Goal: Information Seeking & Learning: Learn about a topic

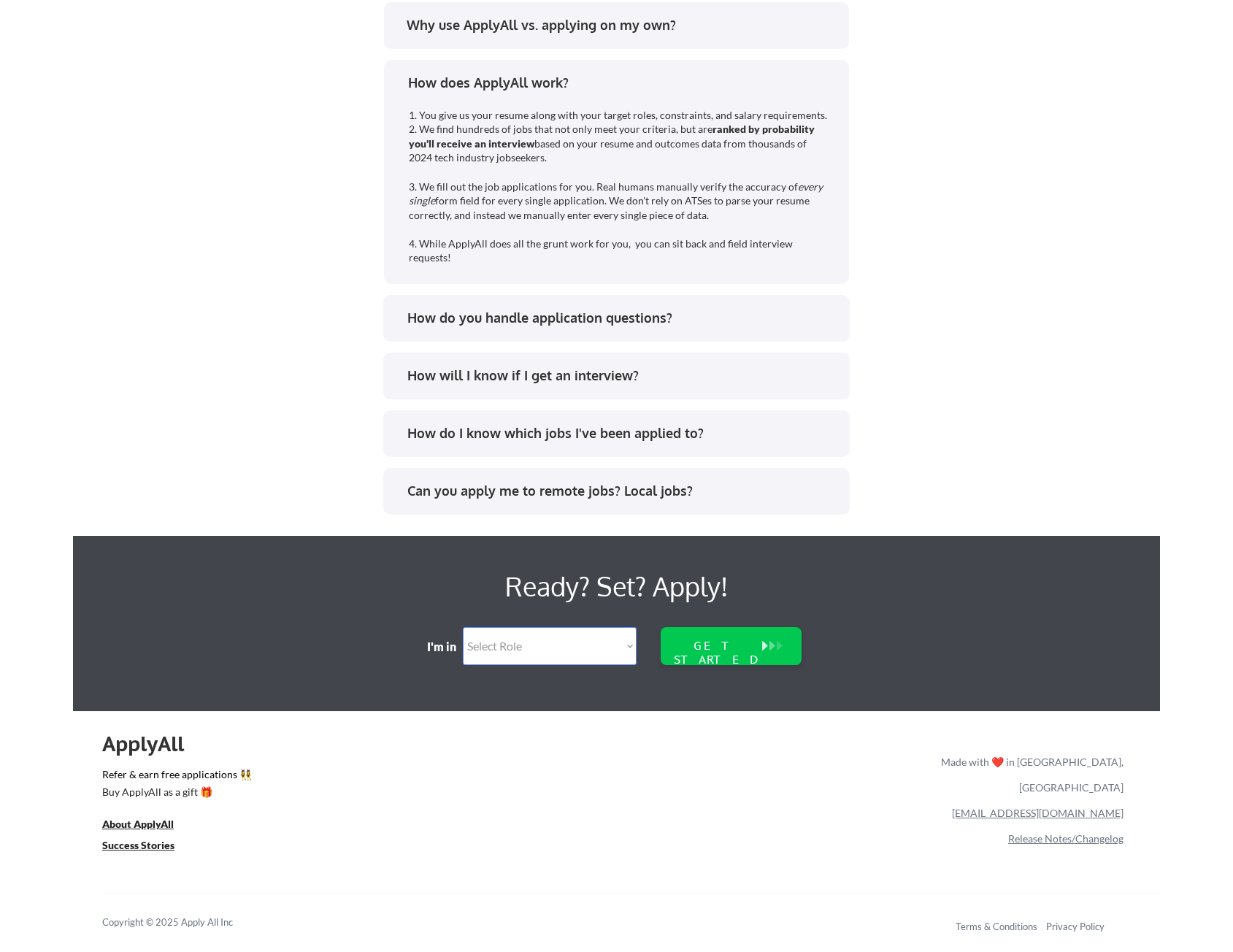
click at [125, 321] on div "Popular Questions Why use ApplyAll vs. applying on my own? How does ApplyAll wo…" at bounding box center [616, 242] width 1086 height 661
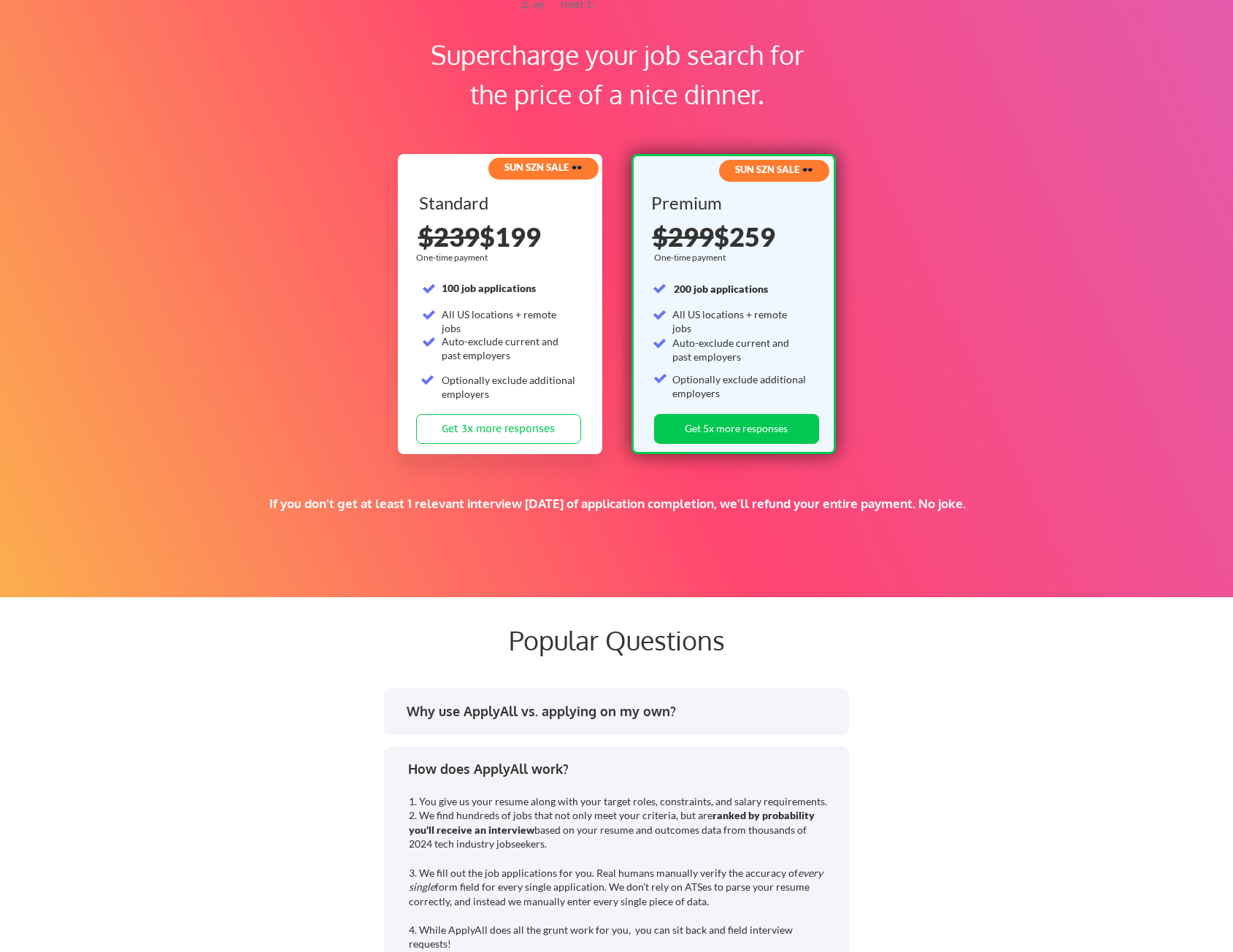
scroll to position [2700, 0]
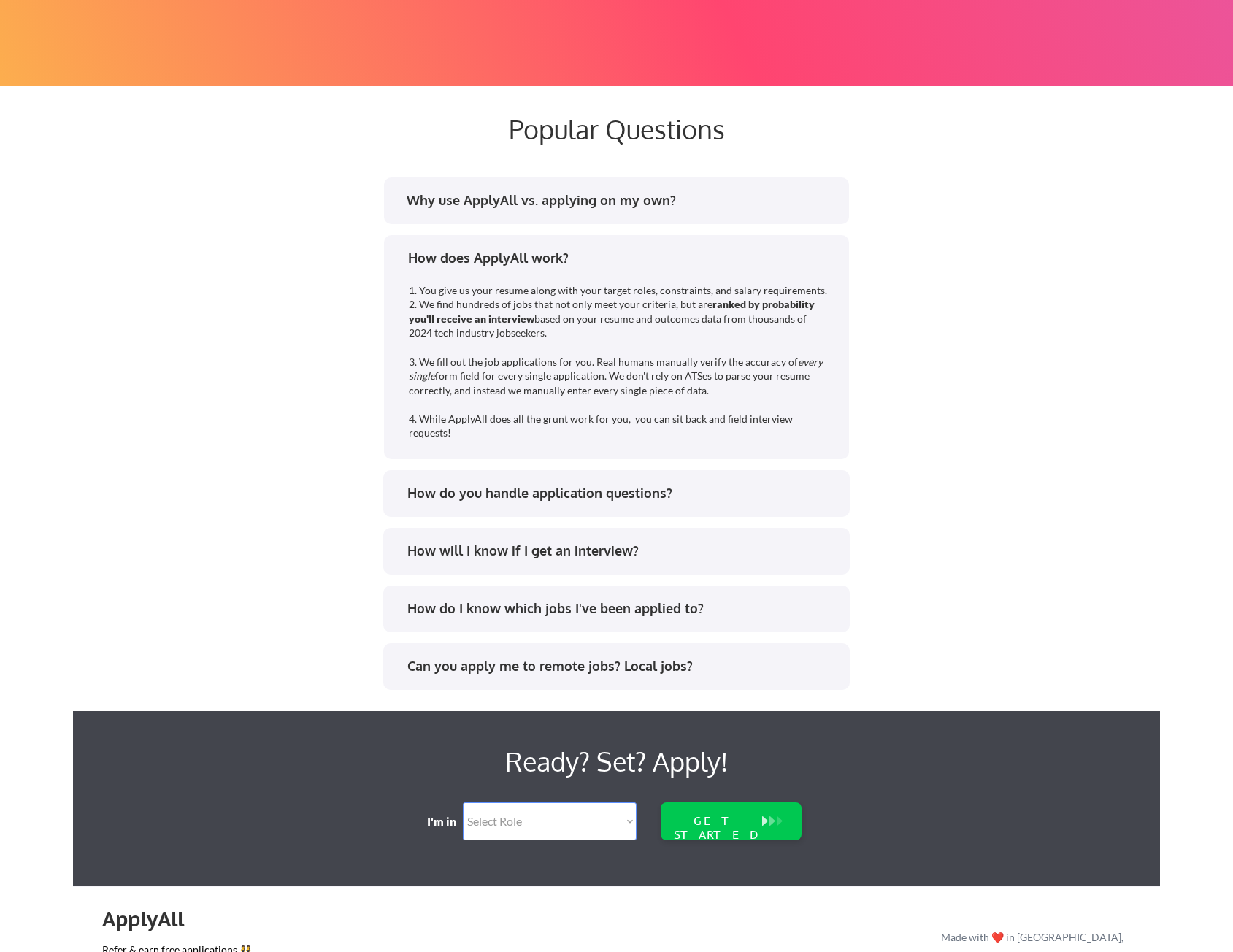
click at [585, 504] on div "How do you handle application questions?" at bounding box center [616, 495] width 440 height 24
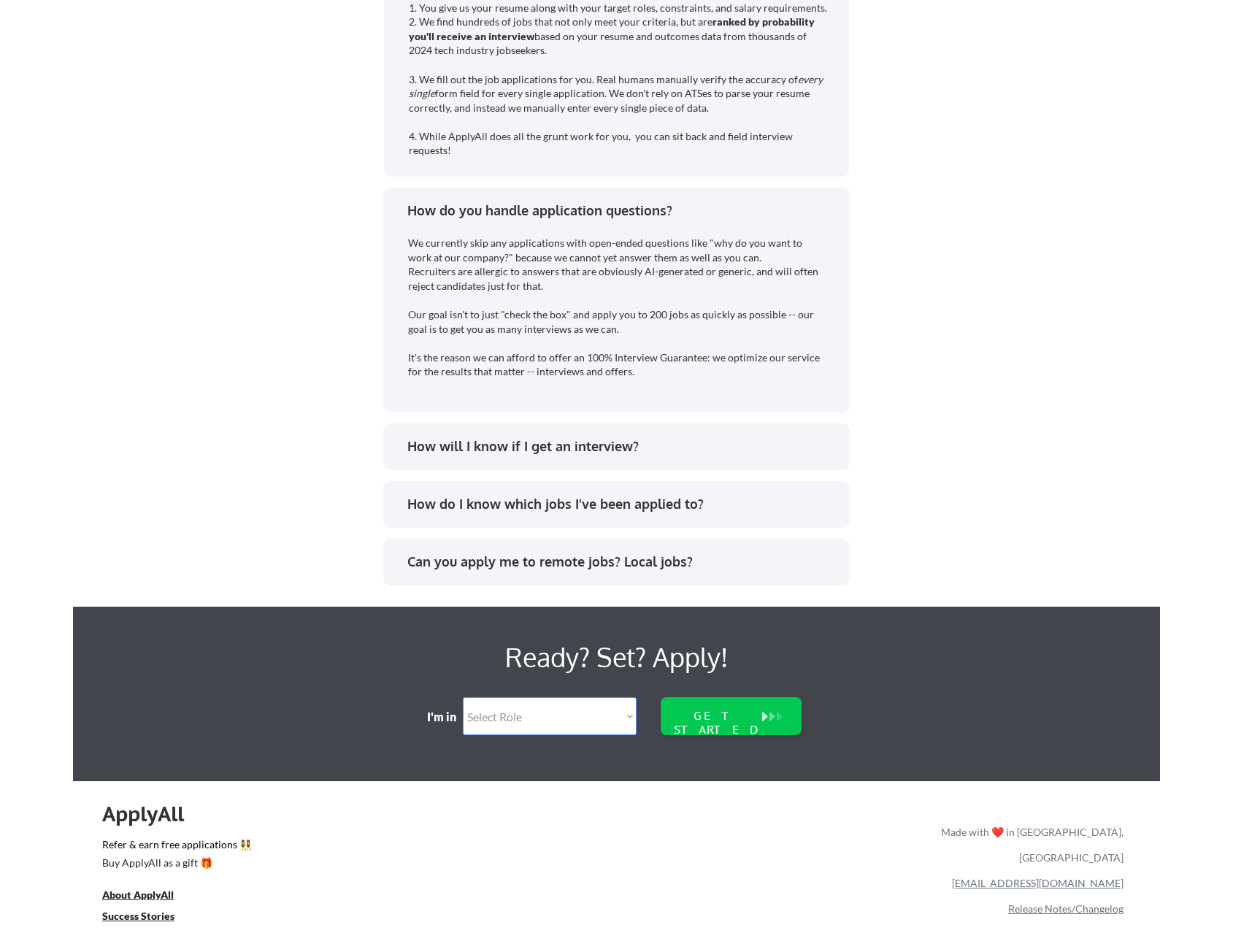
scroll to position [2992, 0]
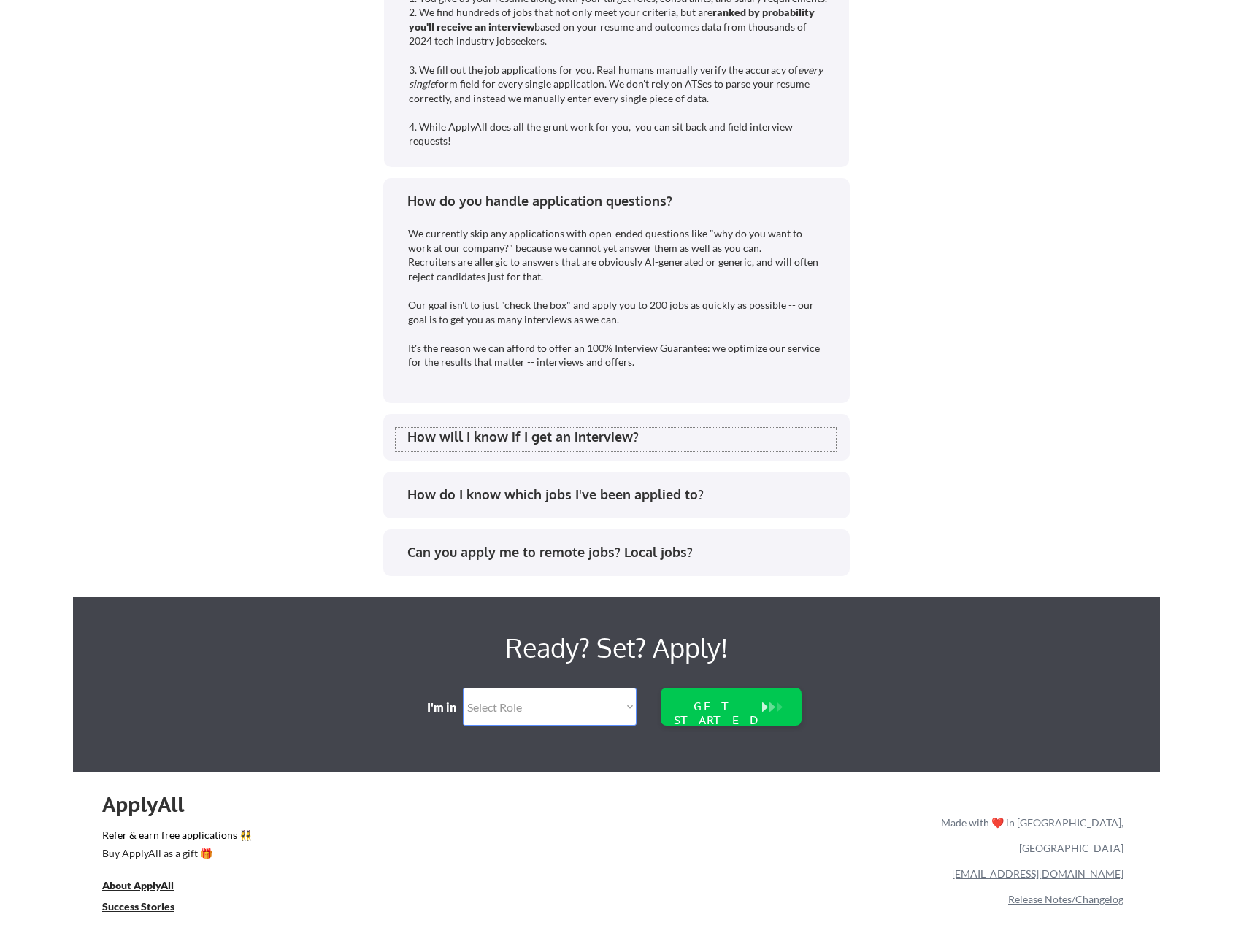
click at [535, 437] on div "How will I know if I get an interview?" at bounding box center [621, 437] width 428 height 18
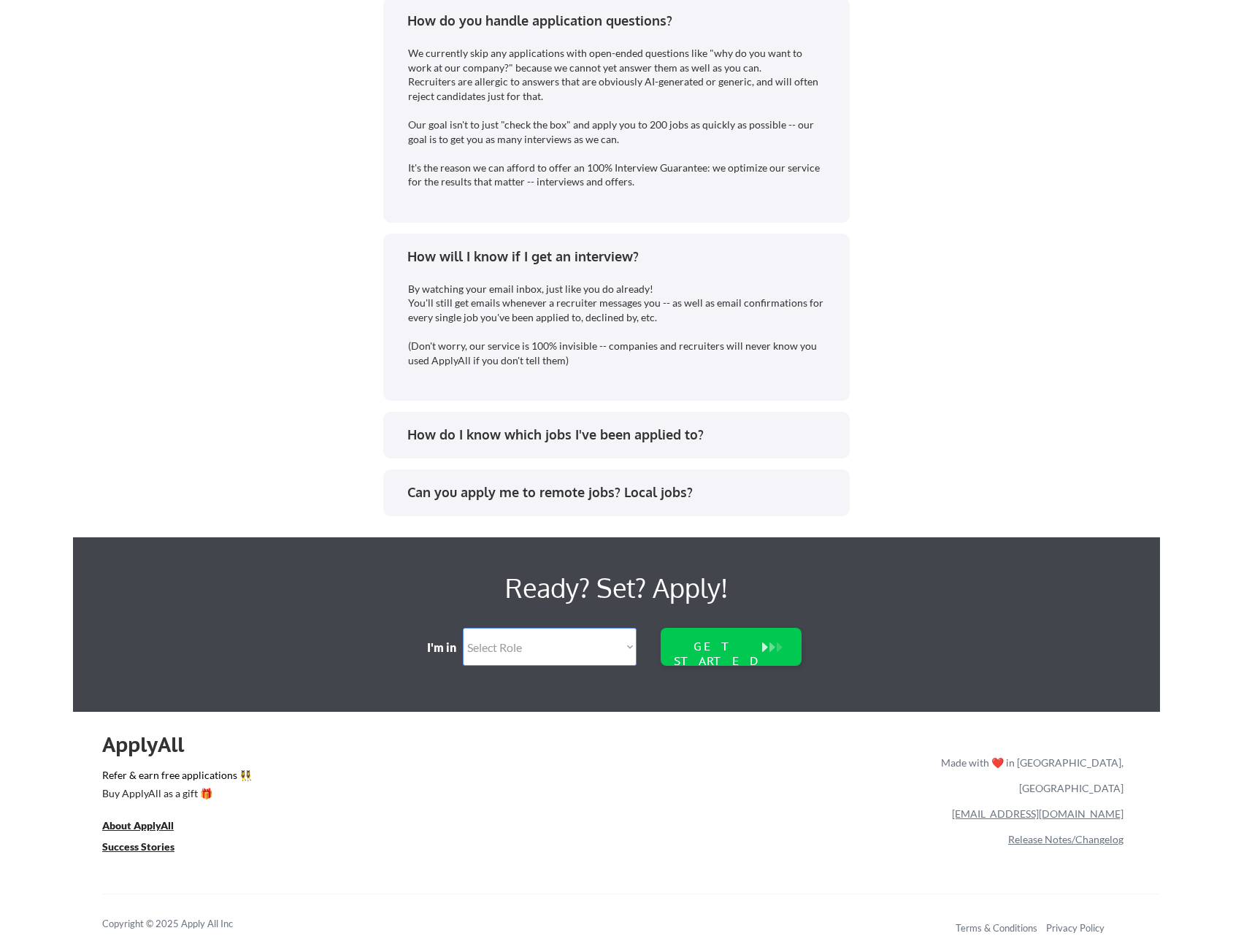
scroll to position [3173, 0]
click at [509, 437] on div "How do I know which jobs I've been applied to?" at bounding box center [621, 434] width 428 height 18
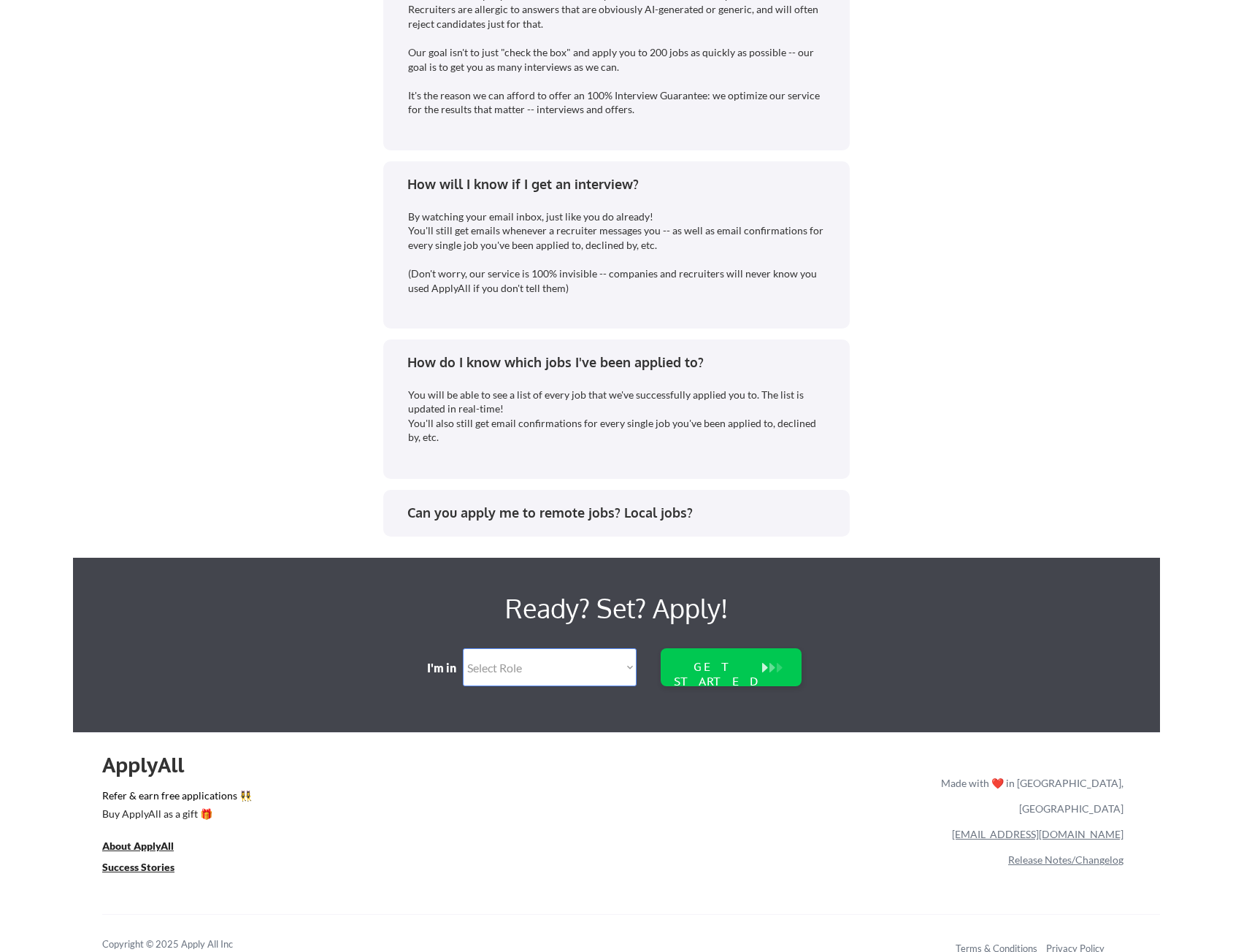
scroll to position [3266, 0]
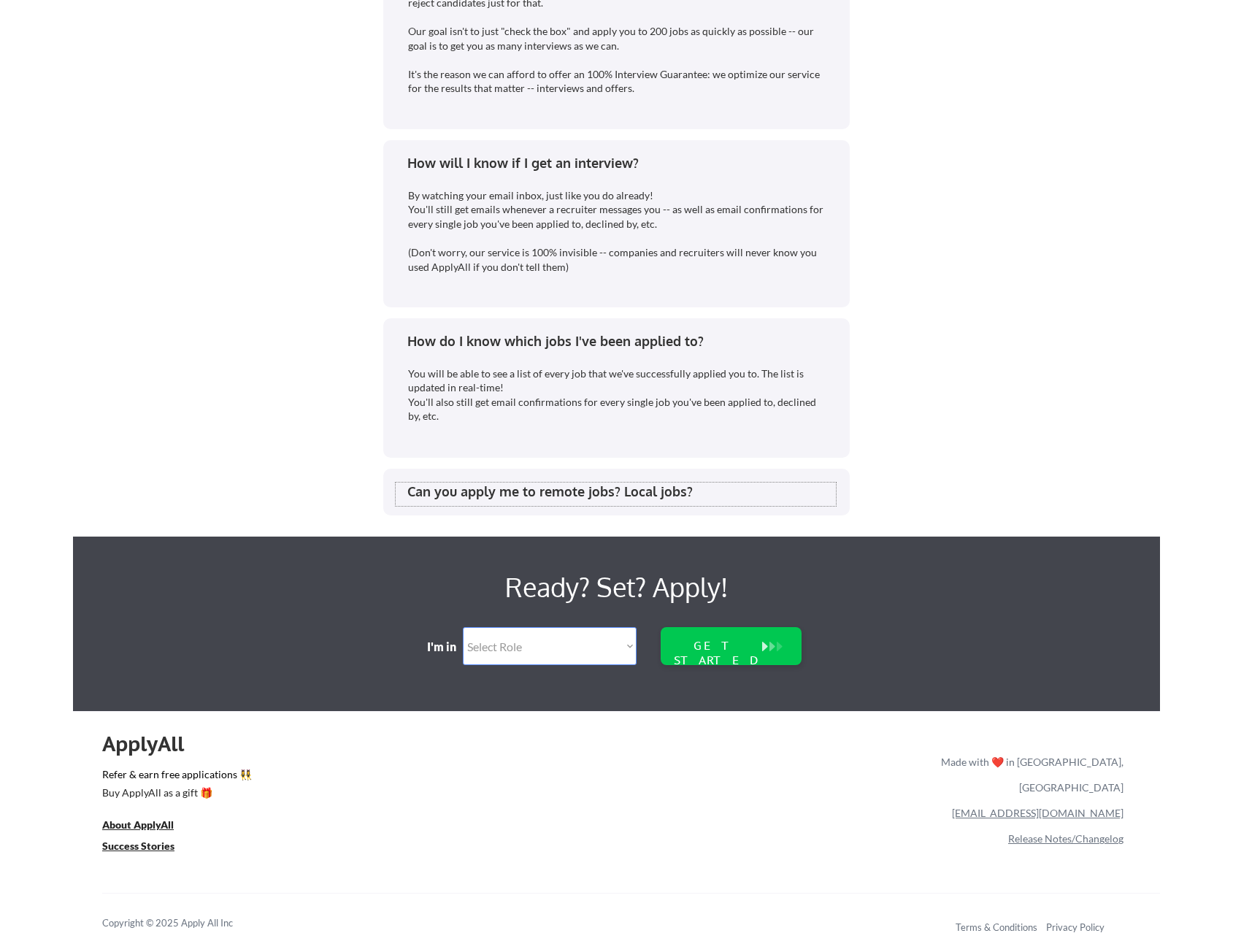
click at [508, 492] on div "Can you apply me to remote jobs? Local jobs?" at bounding box center [621, 491] width 428 height 18
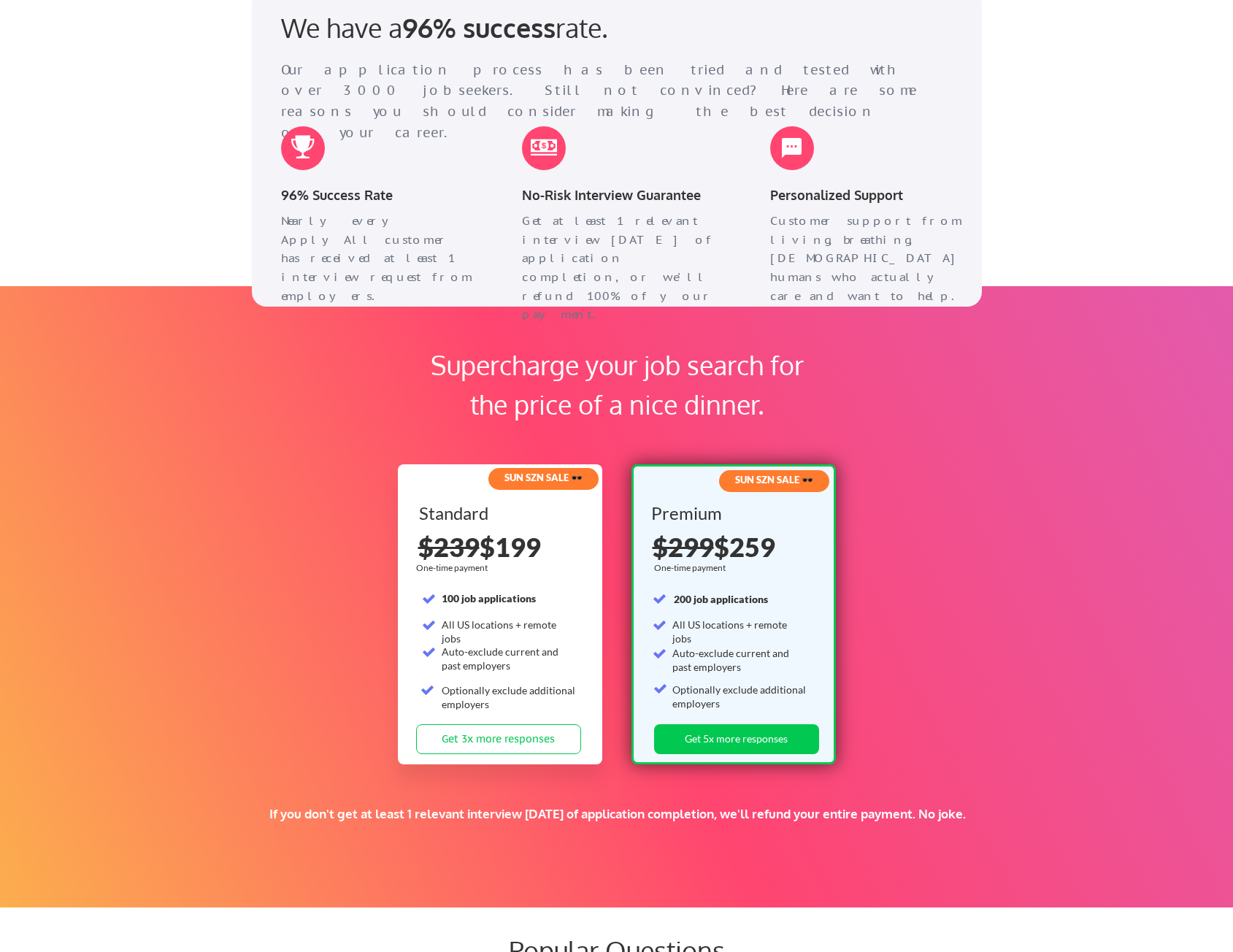
scroll to position [1881, 0]
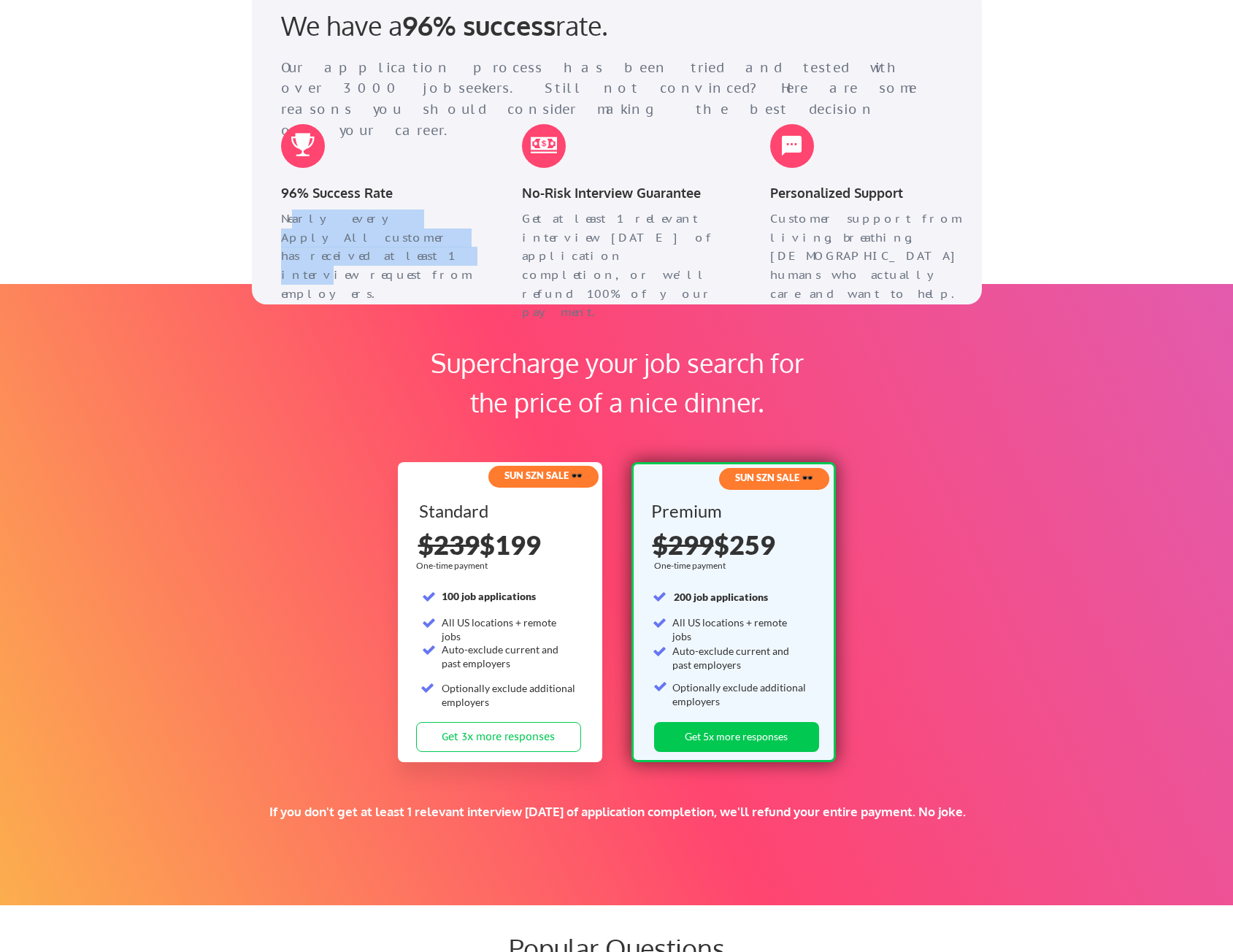
drag, startPoint x: 295, startPoint y: 218, endPoint x: 443, endPoint y: 246, distance: 150.6
click at [443, 246] on div "Nearly every ApplyAll customer has received at least 1 interview request from e…" at bounding box center [379, 256] width 197 height 93
click at [192, 243] on div "Apply to hundreds of tech jobs in 30 seconds of work. Stop writing cover letter…" at bounding box center [616, 338] width 1233 height 4439
drag, startPoint x: 436, startPoint y: 256, endPoint x: 279, endPoint y: 192, distance: 169.5
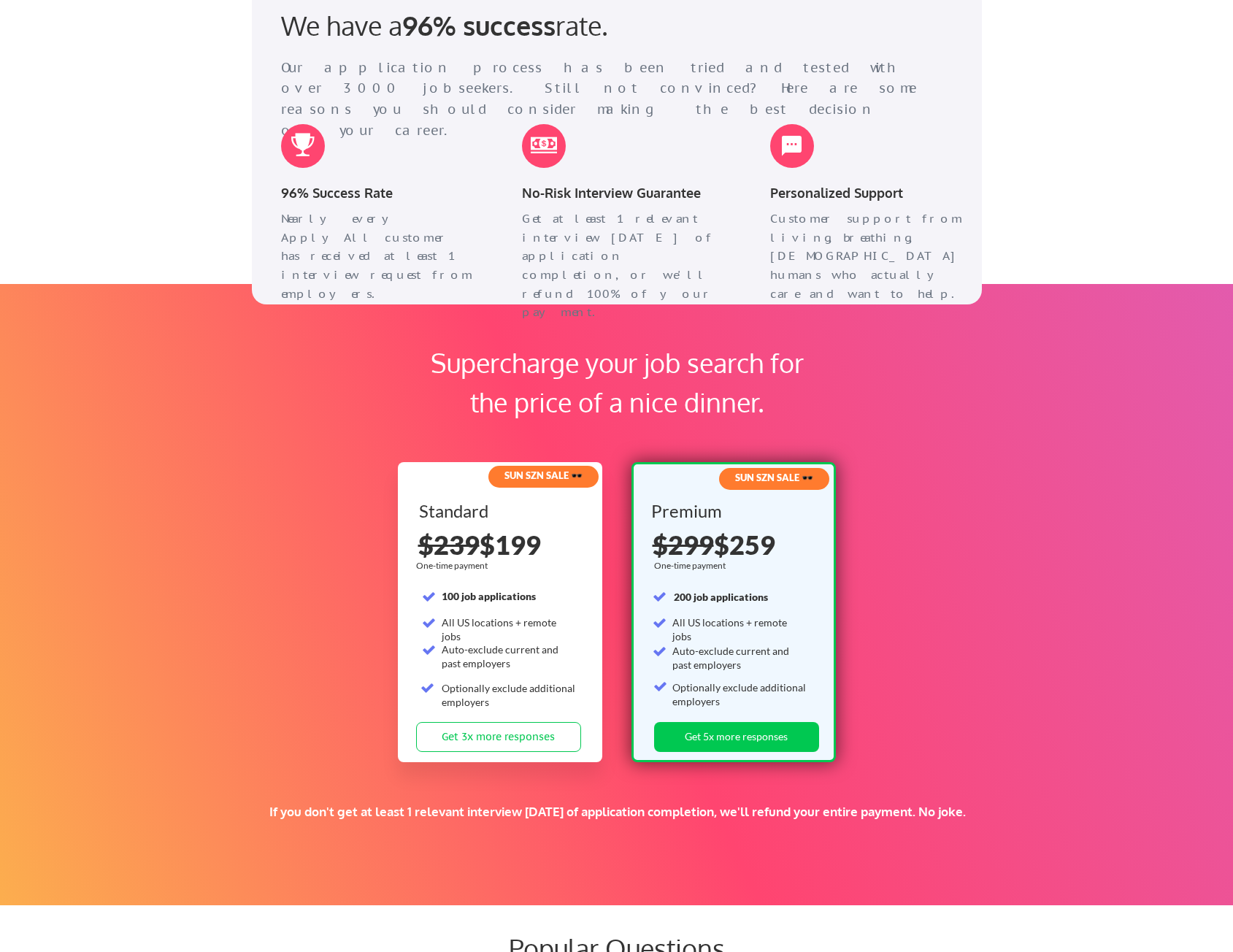
click at [279, 192] on div "96% Success Rate Nearly every ApplyAll customer has received at least 1 intervi…" at bounding box center [380, 193] width 226 height 168
click at [279, 192] on div "96% Success Rate" at bounding box center [380, 194] width 226 height 24
drag, startPoint x: 522, startPoint y: 192, endPoint x: 682, endPoint y: 268, distance: 177.1
click at [682, 268] on div "No-Risk Interview Guarantee Get at least 1 relevant interview [DATE] of applica…" at bounding box center [620, 196] width 226 height 174
click at [682, 268] on div "Get at least 1 relevant interview [DATE] of application completion, or we'll re…" at bounding box center [620, 265] width 197 height 112
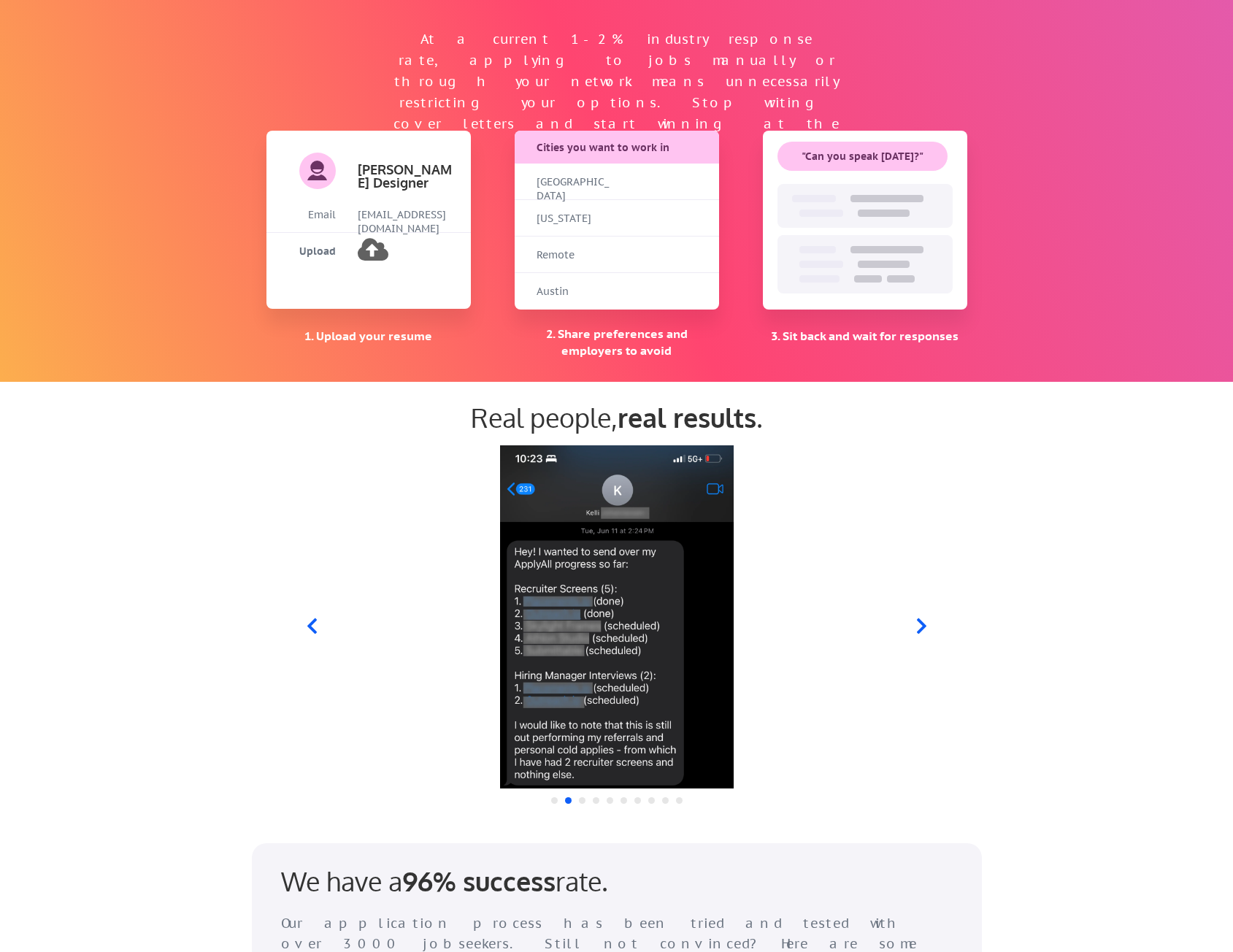
scroll to position [1021, 0]
